Goal: Find specific page/section: Find specific page/section

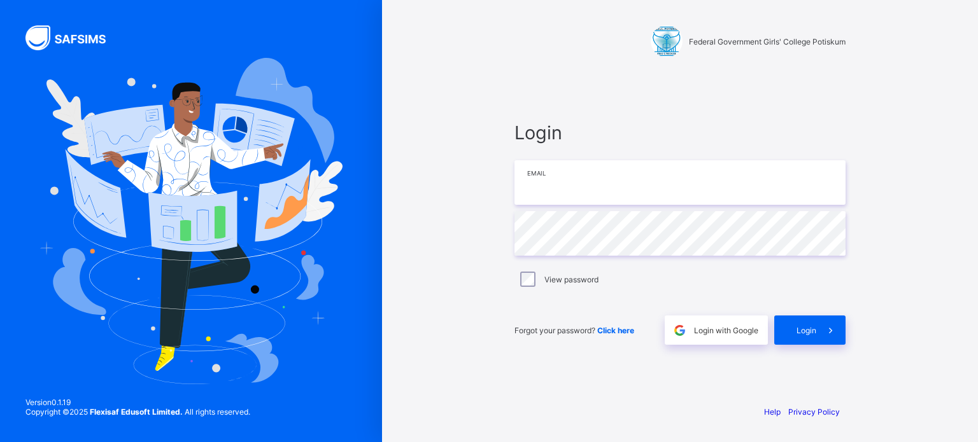
click at [551, 183] on input "email" at bounding box center [679, 182] width 331 height 45
type input "**********"
click at [812, 335] on div "Login" at bounding box center [809, 330] width 71 height 29
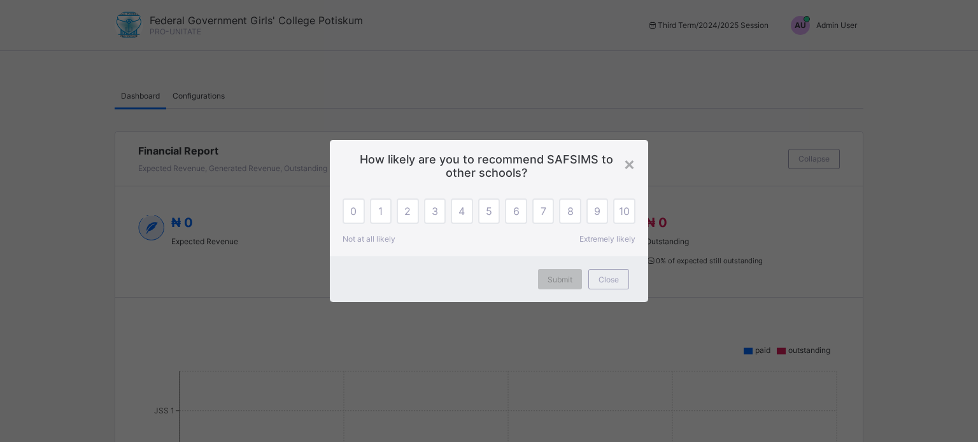
click at [607, 291] on div "Submit Close" at bounding box center [489, 280] width 318 height 46
click at [621, 218] on div "10" at bounding box center [624, 211] width 22 height 25
click at [554, 278] on span "Submit" at bounding box center [559, 280] width 25 height 10
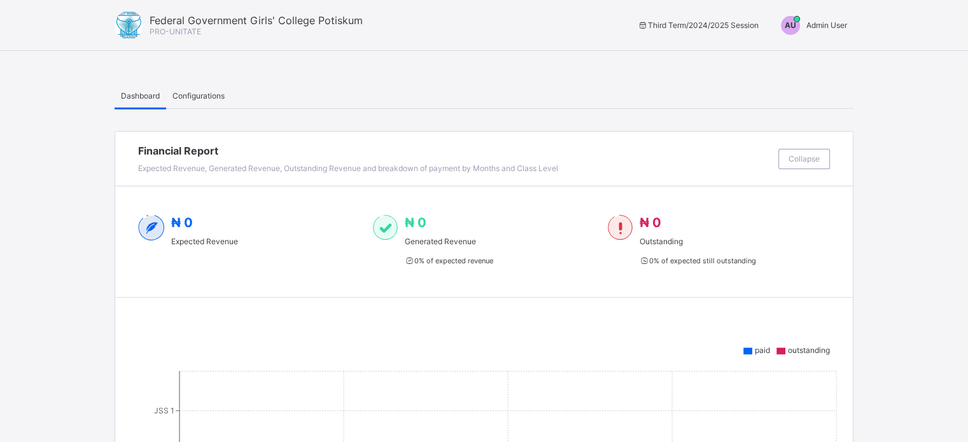
click at [835, 25] on span "Admin User" at bounding box center [827, 25] width 41 height 10
click at [808, 57] on span "Switch to Admin View" at bounding box center [799, 54] width 97 height 15
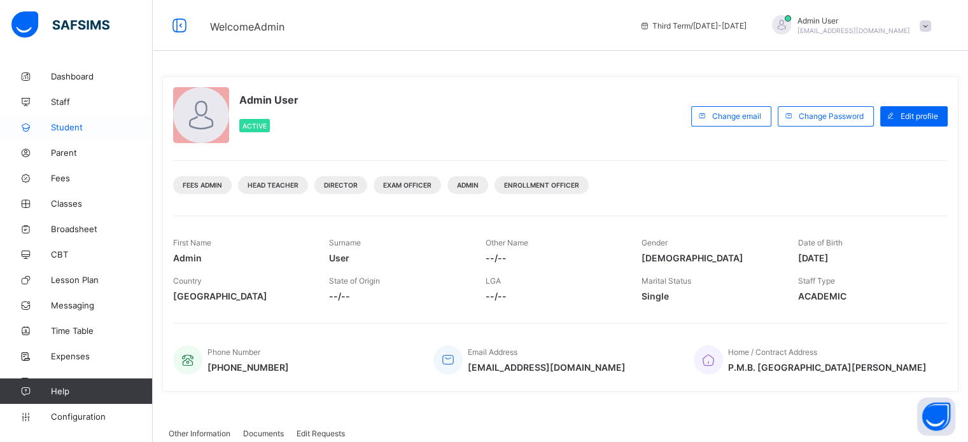
click at [73, 129] on span "Student" at bounding box center [102, 127] width 102 height 10
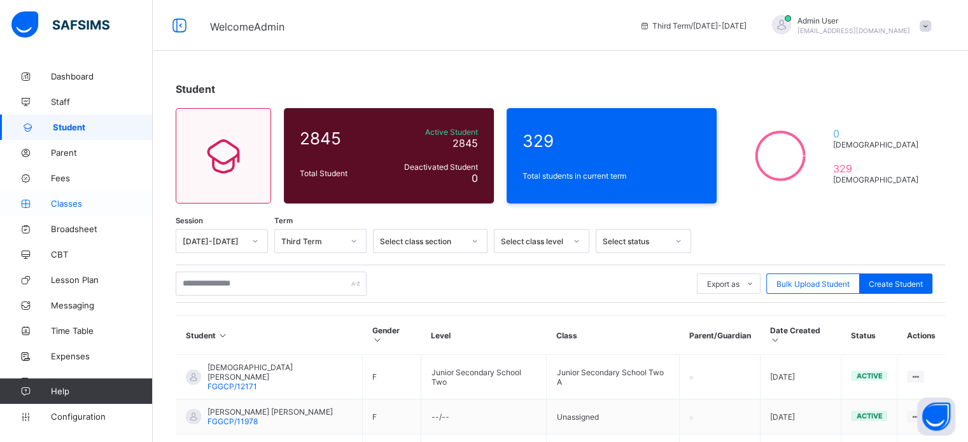
click at [69, 197] on link "Classes" at bounding box center [76, 203] width 153 height 25
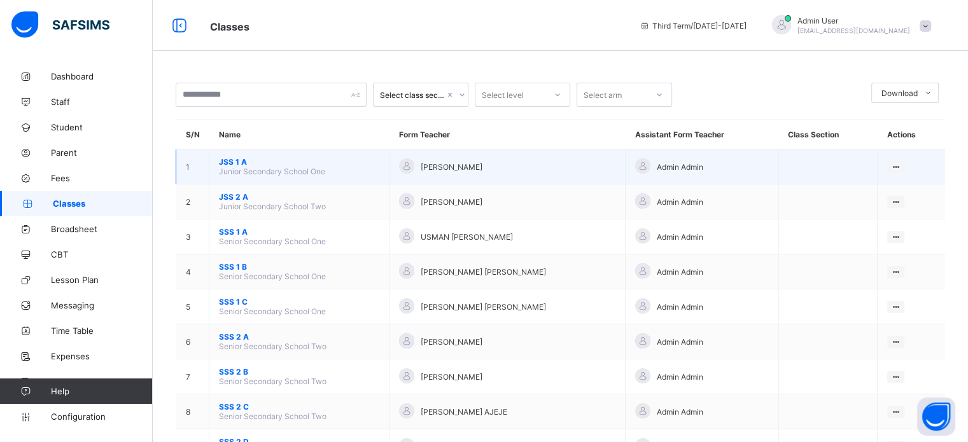
click at [234, 164] on span "JSS 1 A" at bounding box center [299, 162] width 160 height 10
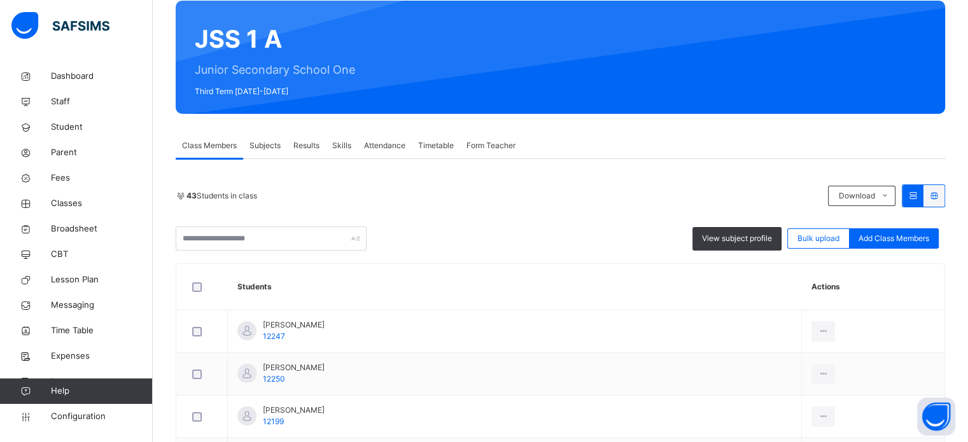
scroll to position [106, 0]
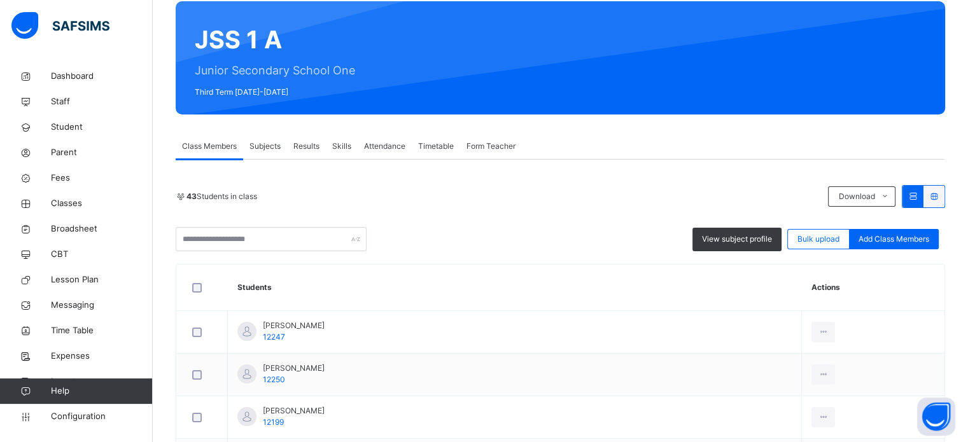
click at [215, 148] on span "Class Members" at bounding box center [209, 146] width 55 height 11
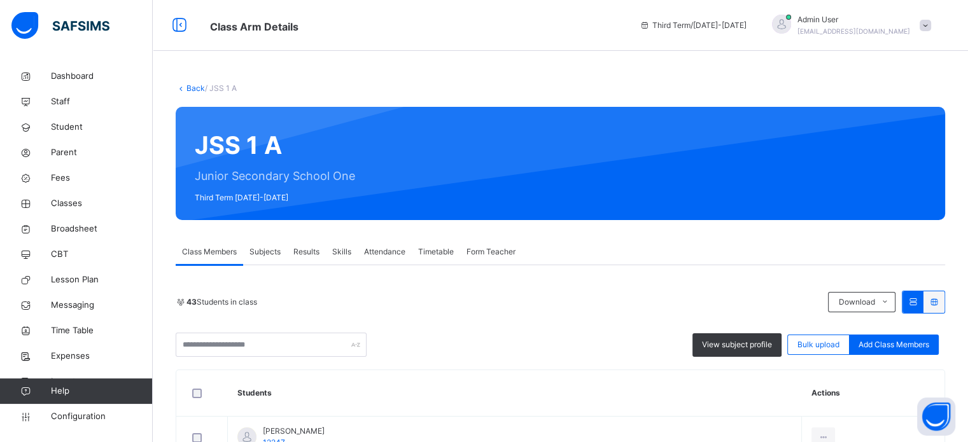
click at [188, 91] on link "Back" at bounding box center [196, 88] width 18 height 10
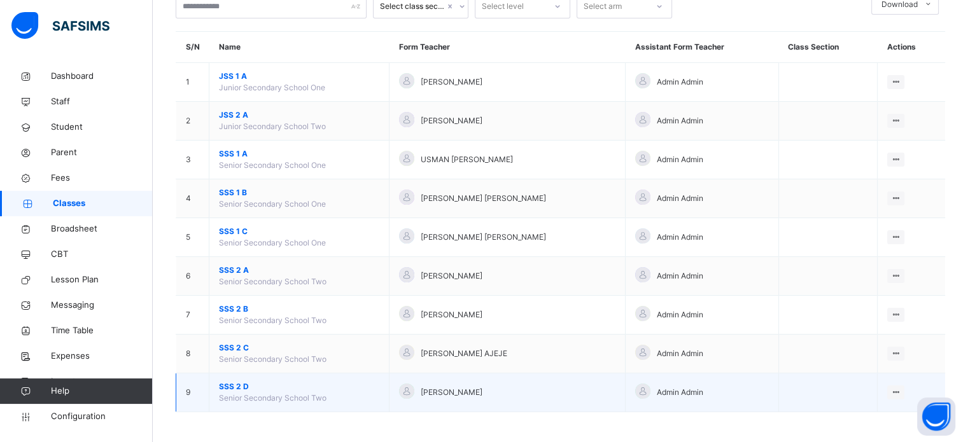
scroll to position [89, 0]
